Goal: Transaction & Acquisition: Book appointment/travel/reservation

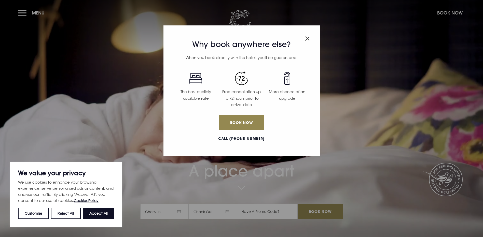
click at [305, 35] on span "Close modal" at bounding box center [307, 38] width 5 height 10
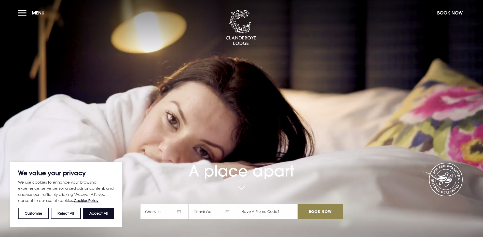
click at [163, 204] on span "Check In" at bounding box center [164, 211] width 48 height 15
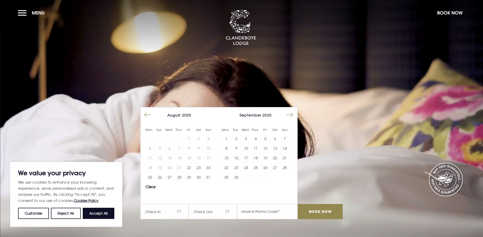
click at [293, 110] on button "Move forward to switch to the next month." at bounding box center [290, 115] width 10 height 10
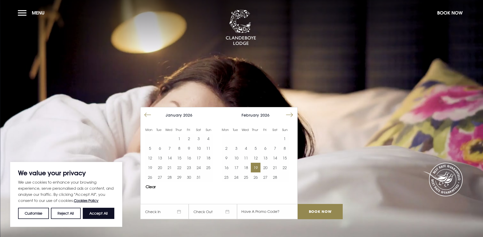
click at [258, 163] on button "19" at bounding box center [256, 168] width 10 height 10
click at [284, 163] on button "22" at bounding box center [285, 168] width 10 height 10
click at [311, 204] on input "Book Now" at bounding box center [320, 211] width 45 height 15
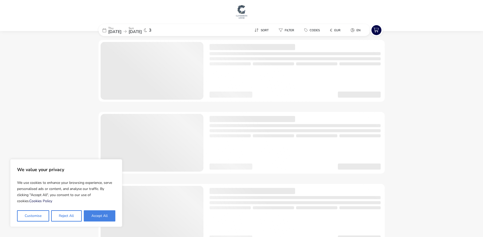
click at [102, 218] on button "Accept All" at bounding box center [100, 216] width 32 height 11
checkbox input "true"
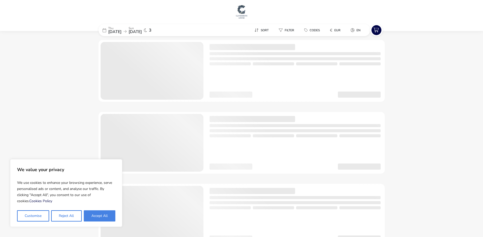
checkbox input "true"
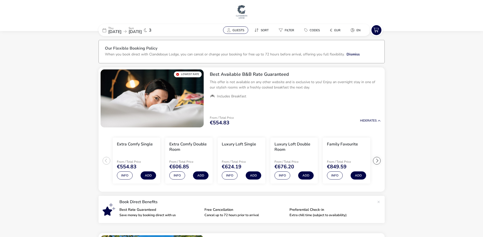
click at [242, 30] on span "Guests" at bounding box center [239, 30] width 12 height 4
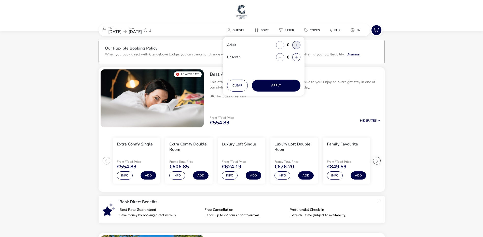
click at [297, 43] on button "button" at bounding box center [296, 45] width 8 height 8
click at [297, 44] on button "button" at bounding box center [296, 45] width 8 height 8
type input "2"
click at [297, 59] on button "button" at bounding box center [296, 57] width 8 height 8
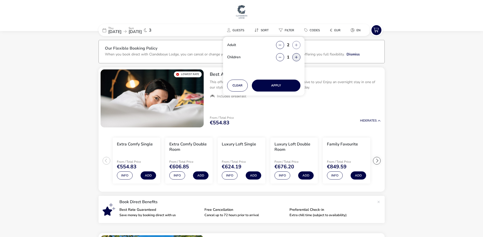
type input "2"
click at [282, 85] on button "Apply" at bounding box center [276, 86] width 49 height 12
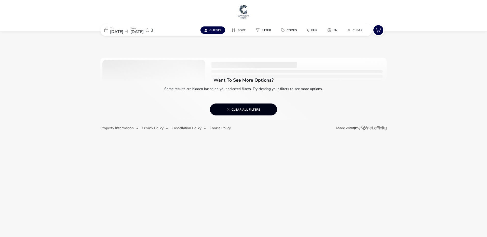
click at [264, 113] on button "Clear all filters" at bounding box center [243, 110] width 67 height 12
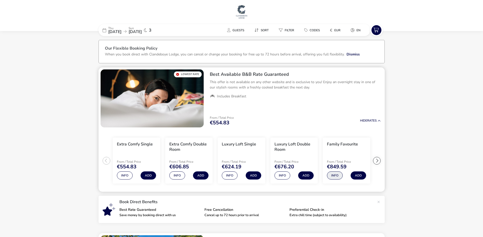
click at [335, 175] on button "Info" at bounding box center [335, 176] width 16 height 8
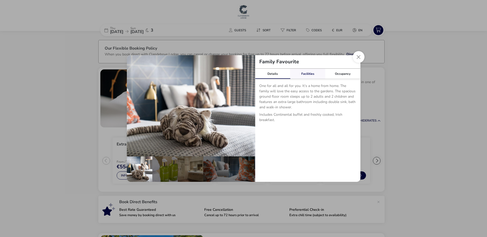
click at [318, 72] on link "Facilities" at bounding box center [307, 74] width 35 height 10
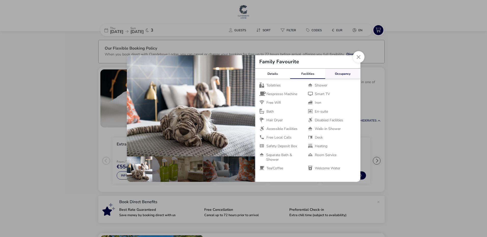
click at [347, 74] on link "Occupancy" at bounding box center [342, 74] width 35 height 10
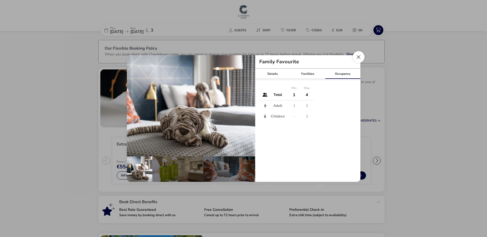
click at [356, 57] on button "Close dialog" at bounding box center [359, 57] width 12 height 12
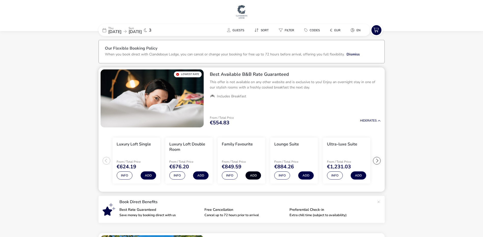
click at [255, 176] on button "Add" at bounding box center [254, 176] width 16 height 8
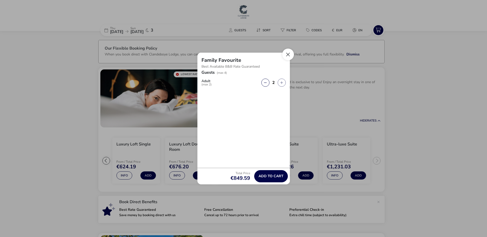
click at [290, 56] on button "Close" at bounding box center [288, 55] width 12 height 12
